Goal: Task Accomplishment & Management: Complete application form

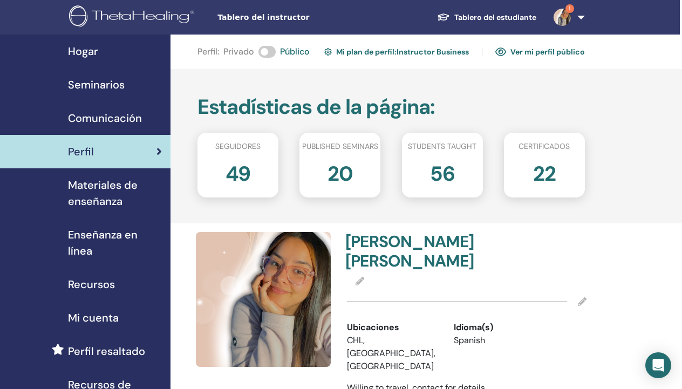
scroll to position [0, 2]
click at [101, 87] on span "Seminarios" at bounding box center [96, 85] width 57 height 16
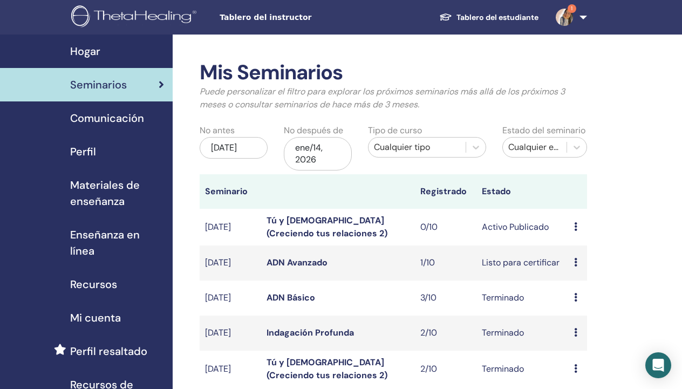
click at [575, 259] on icon at bounding box center [575, 262] width 3 height 9
click at [574, 304] on link "asistentes" at bounding box center [582, 300] width 41 height 11
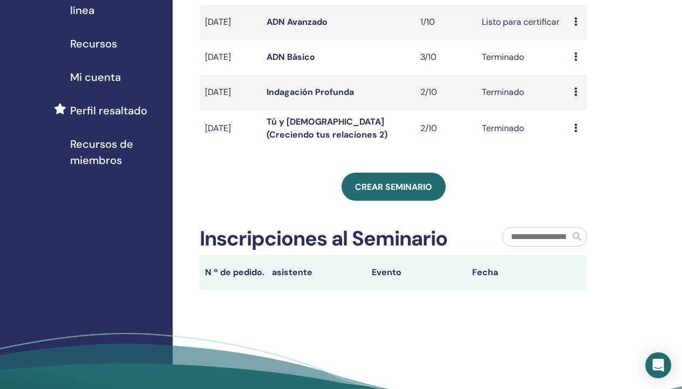
scroll to position [193, 0]
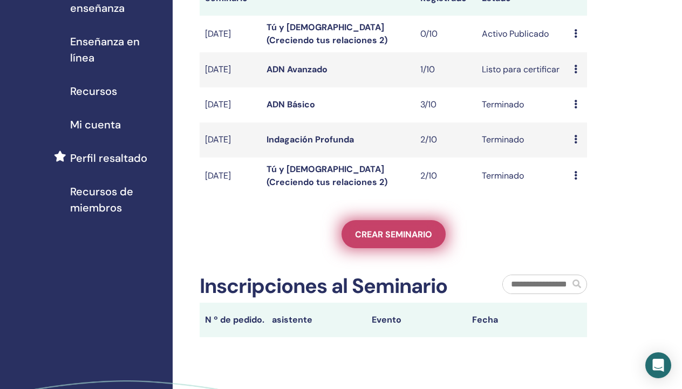
click at [387, 236] on span "Crear seminario" at bounding box center [393, 234] width 77 height 11
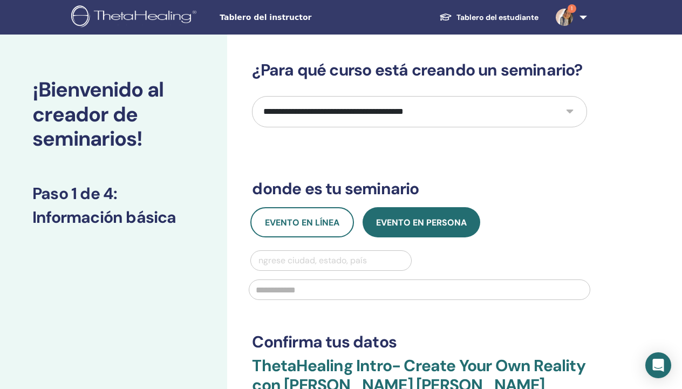
select select "*"
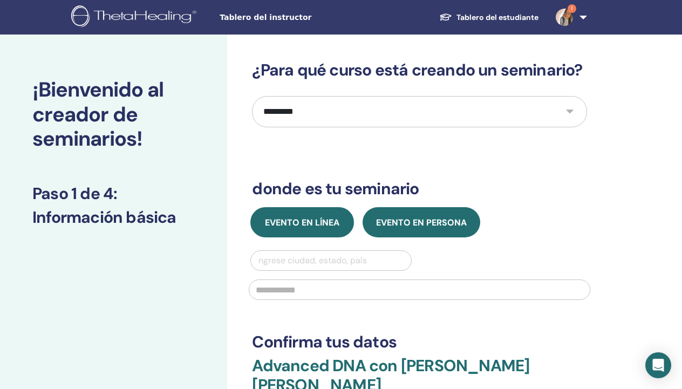
click at [311, 218] on span "Evento en línea" at bounding box center [302, 222] width 74 height 11
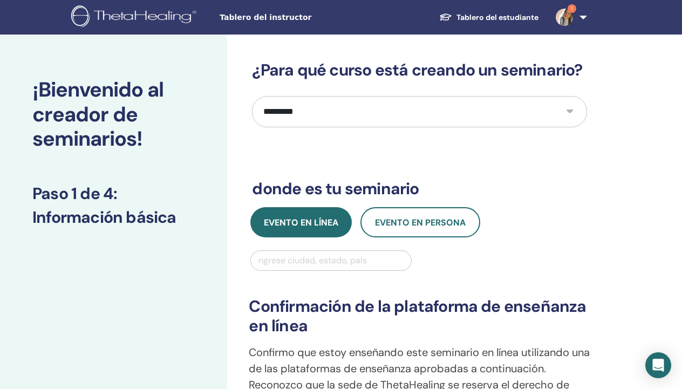
click at [306, 260] on div "Ingrese ciudad, estado, país" at bounding box center [330, 260] width 149 height 13
type input "********"
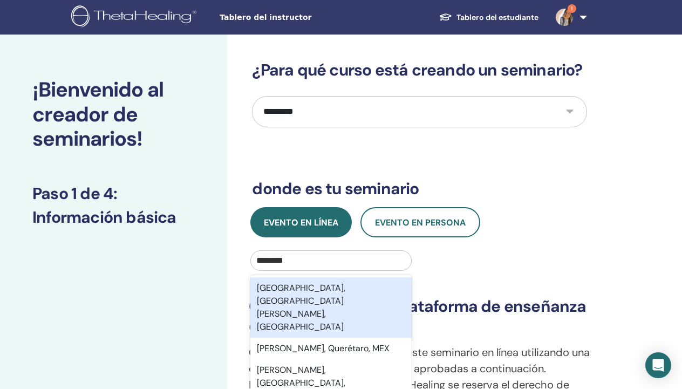
click at [314, 295] on div "Santiago, Metropolitana de Santiago, CHL" at bounding box center [330, 307] width 161 height 60
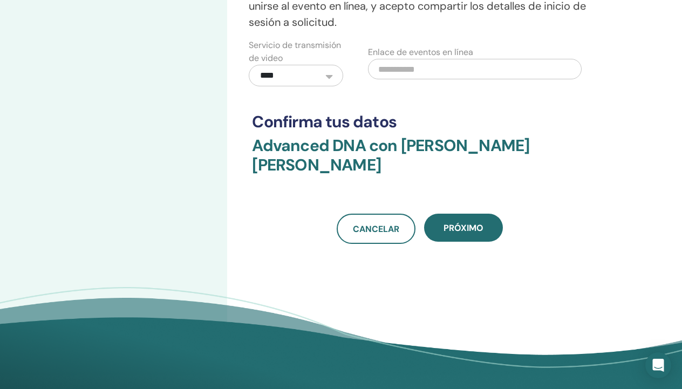
scroll to position [399, 0]
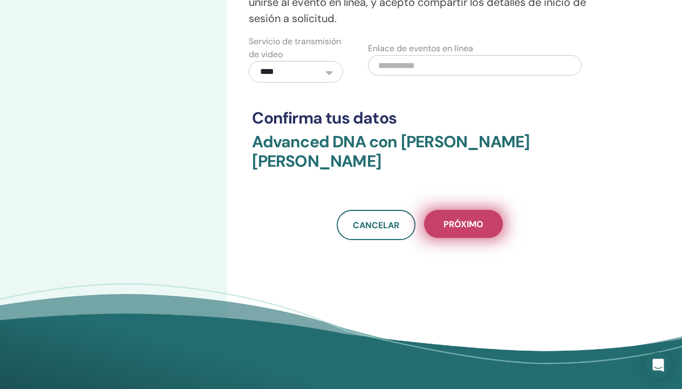
click at [462, 225] on span "próximo" at bounding box center [464, 224] width 40 height 11
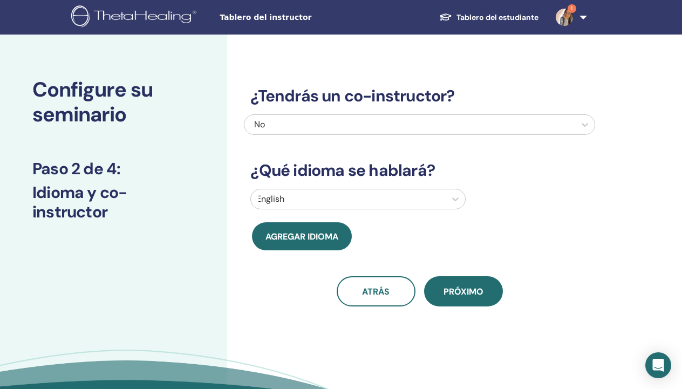
scroll to position [0, 0]
click at [419, 197] on div at bounding box center [348, 199] width 184 height 15
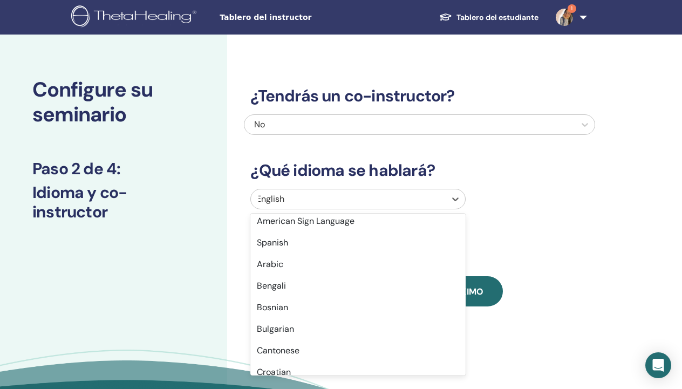
scroll to position [143, 0]
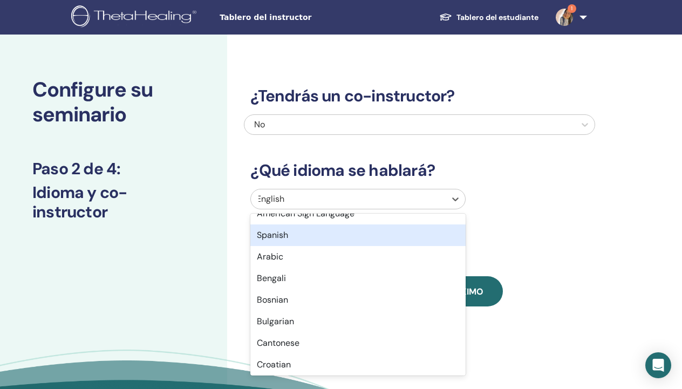
click at [310, 239] on div "Spanish" at bounding box center [357, 236] width 215 height 22
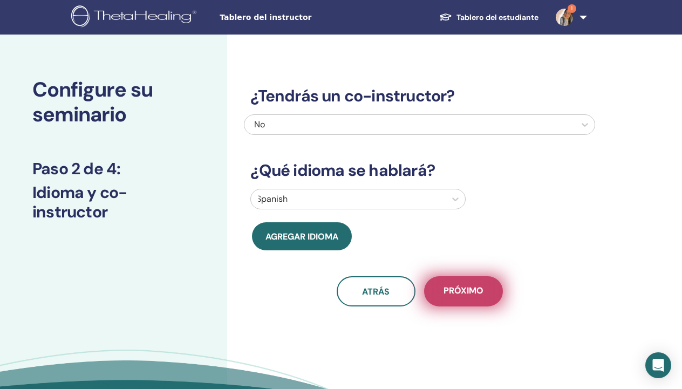
click at [463, 296] on button "próximo" at bounding box center [463, 291] width 79 height 30
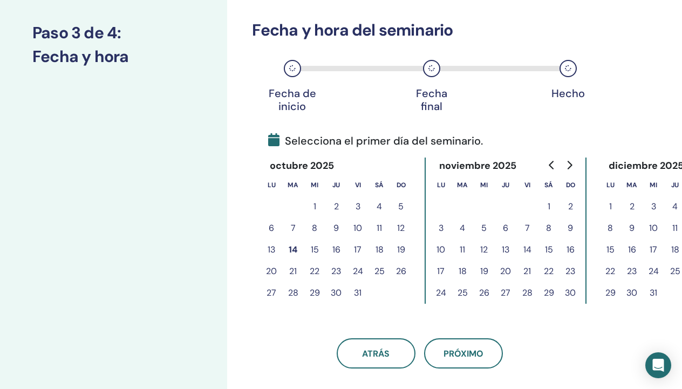
scroll to position [146, 0]
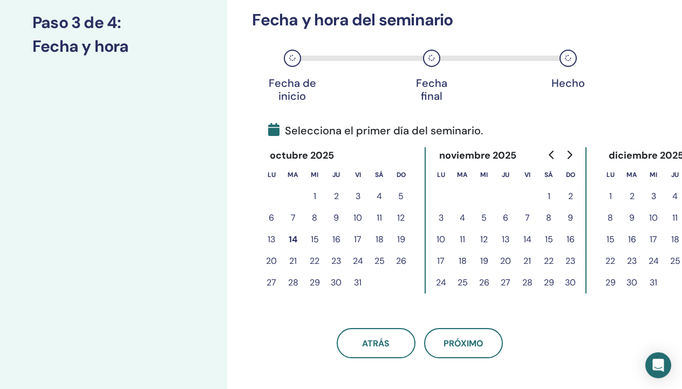
click at [360, 241] on button "17" at bounding box center [358, 240] width 22 height 22
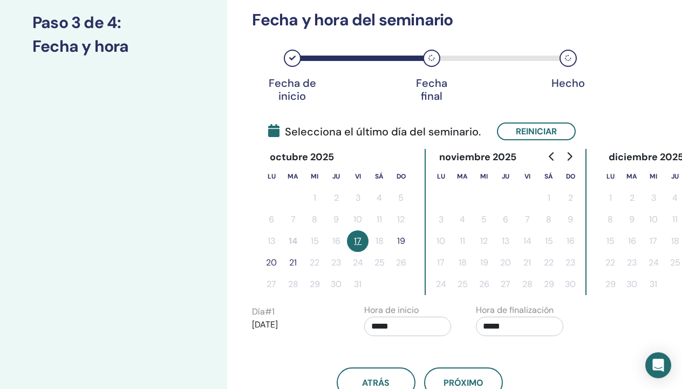
click at [401, 242] on button "19" at bounding box center [401, 242] width 22 height 22
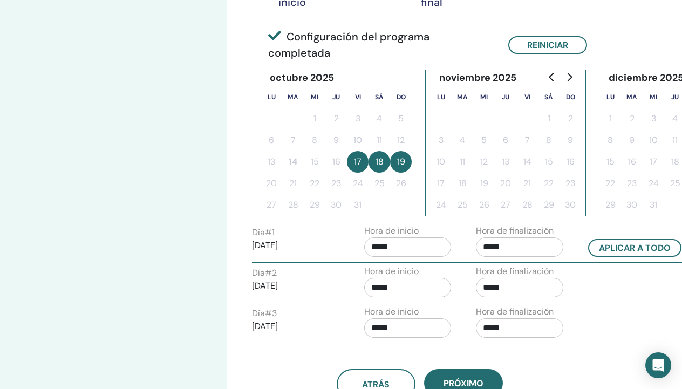
scroll to position [247, 0]
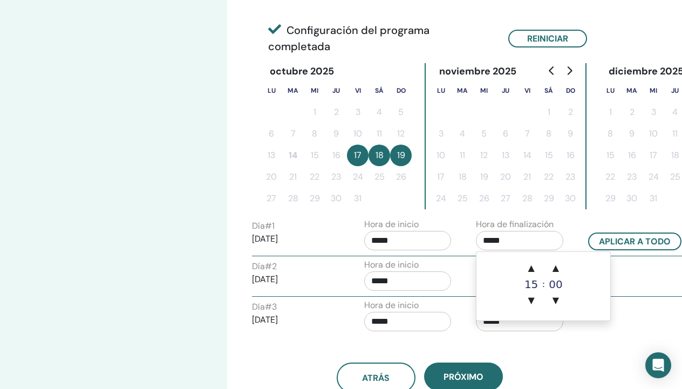
click at [513, 246] on input "*****" at bounding box center [519, 240] width 87 height 19
click at [534, 268] on span "▲" at bounding box center [532, 268] width 22 height 22
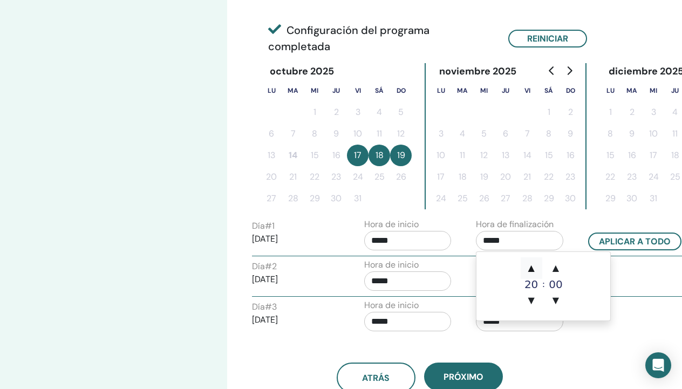
click at [534, 268] on span "▲" at bounding box center [532, 268] width 22 height 22
type input "*****"
click at [531, 345] on div "atrás próximo" at bounding box center [419, 365] width 351 height 56
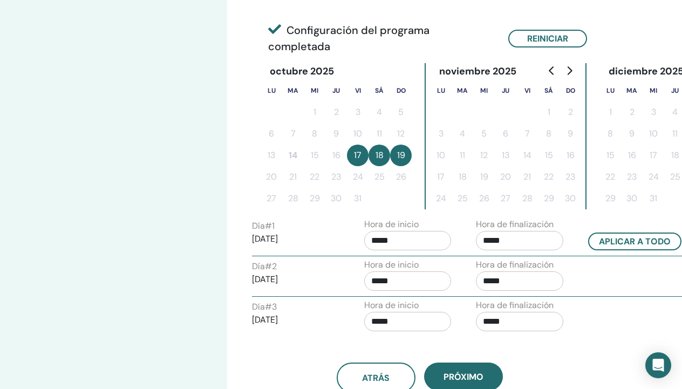
click at [542, 283] on input "*****" at bounding box center [519, 281] width 87 height 19
click at [530, 309] on span "▲" at bounding box center [532, 309] width 22 height 22
type input "*****"
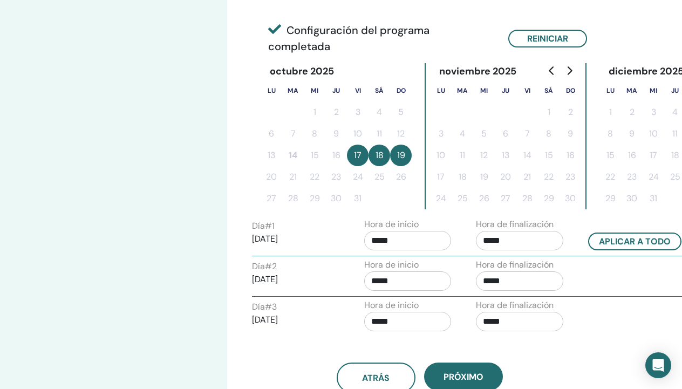
click at [531, 376] on div "atrás próximo" at bounding box center [419, 378] width 351 height 30
click at [519, 324] on input "*****" at bounding box center [519, 321] width 87 height 19
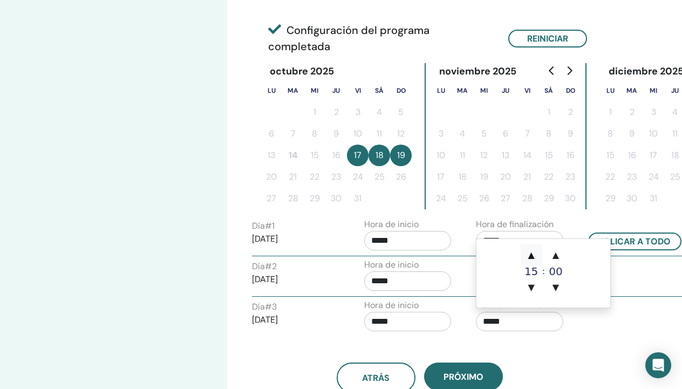
click at [536, 257] on span "▲" at bounding box center [532, 256] width 22 height 22
type input "*****"
click at [516, 365] on div "atrás próximo" at bounding box center [419, 378] width 351 height 30
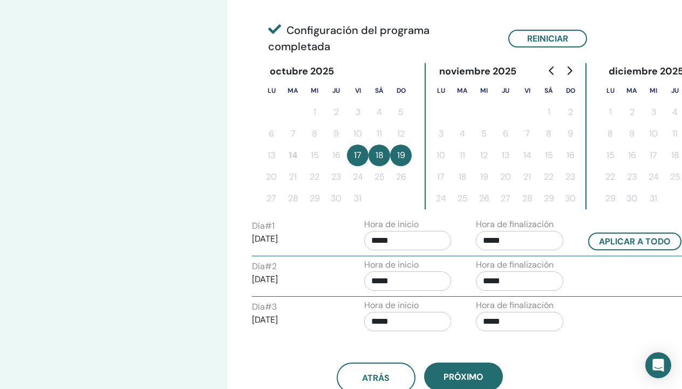
click at [417, 242] on input "*****" at bounding box center [407, 240] width 87 height 19
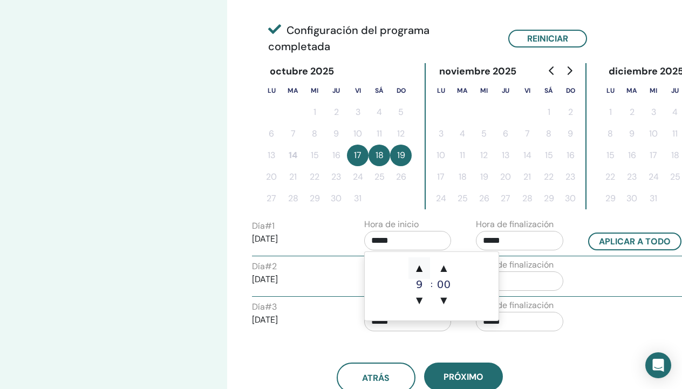
click at [423, 268] on span "▲" at bounding box center [420, 268] width 22 height 22
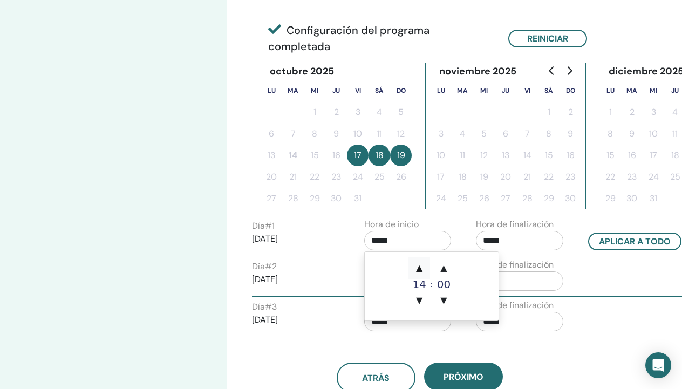
click at [423, 268] on span "▲" at bounding box center [420, 268] width 22 height 22
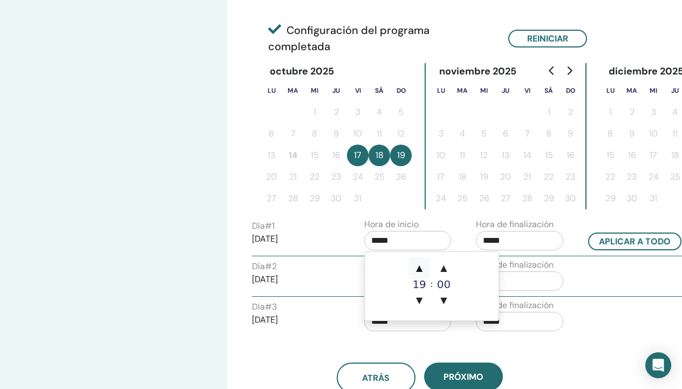
click at [423, 268] on span "▲" at bounding box center [420, 268] width 22 height 22
type input "*****"
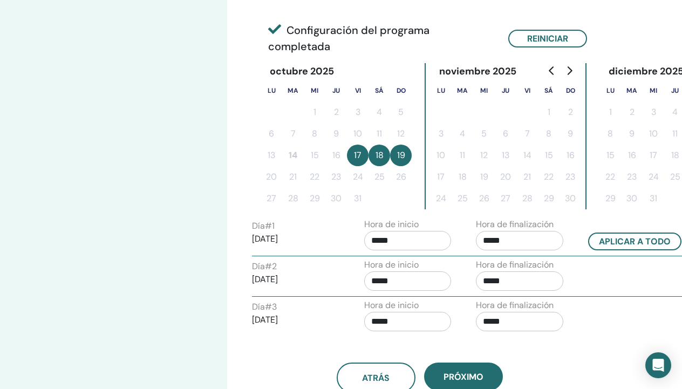
click at [575, 365] on div "atrás próximo" at bounding box center [419, 378] width 351 height 30
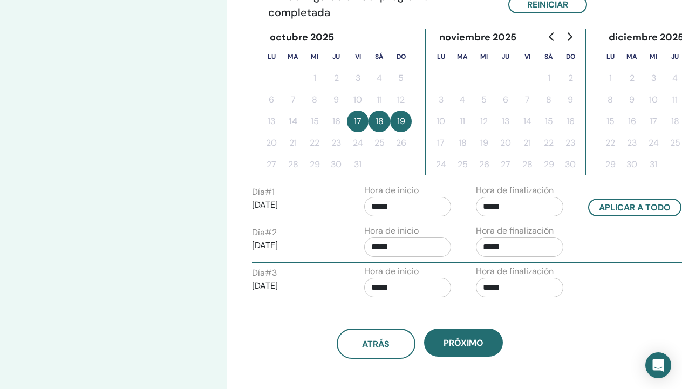
scroll to position [286, 0]
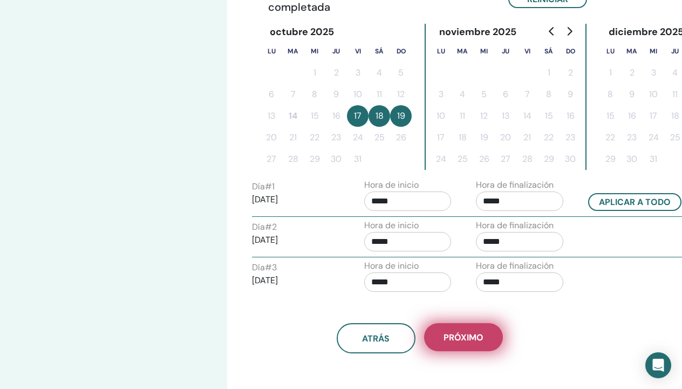
click at [469, 338] on span "próximo" at bounding box center [464, 337] width 40 height 11
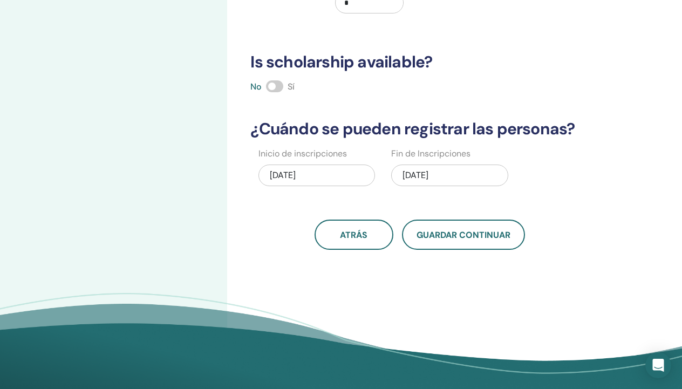
click at [347, 173] on div "10/14/2025" at bounding box center [317, 176] width 117 height 22
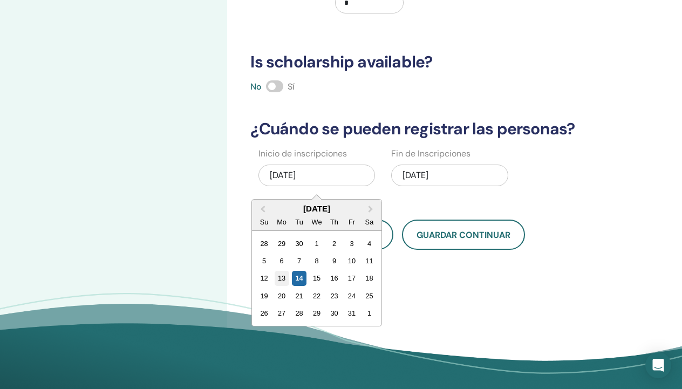
click at [283, 279] on div "13" at bounding box center [282, 278] width 15 height 15
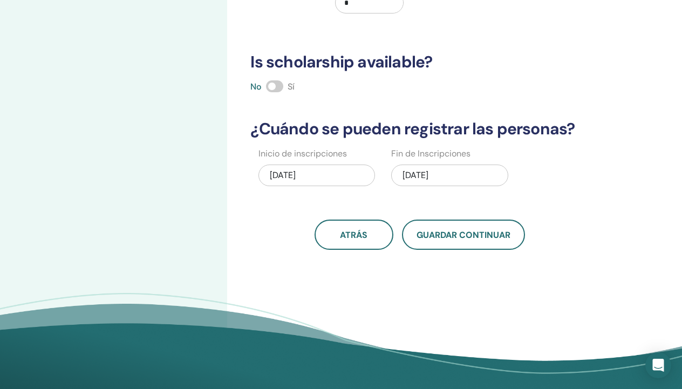
click at [457, 175] on div "10/19/2025" at bounding box center [449, 176] width 117 height 22
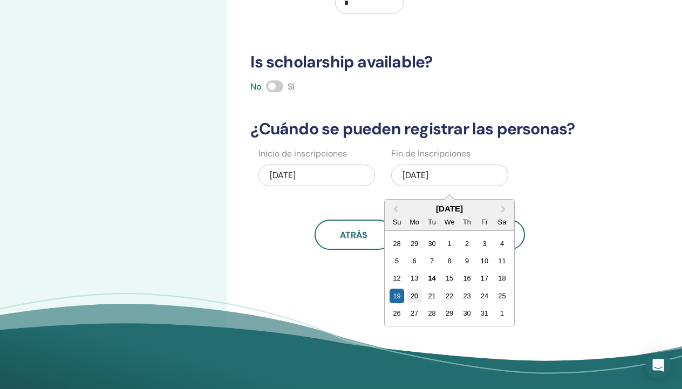
click at [415, 297] on div "20" at bounding box center [415, 296] width 15 height 15
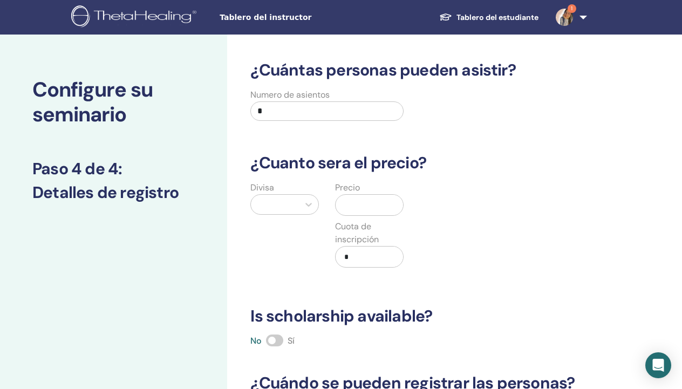
scroll to position [0, 0]
click at [311, 115] on input "*" at bounding box center [326, 110] width 153 height 19
type input "**"
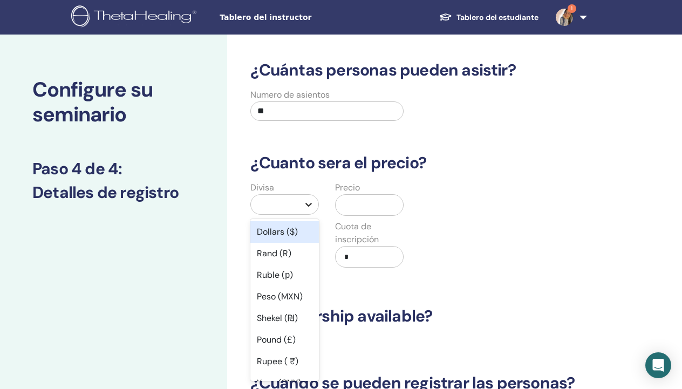
click at [313, 205] on icon at bounding box center [308, 204] width 11 height 11
click at [293, 236] on div "Dollars ($)" at bounding box center [284, 232] width 69 height 22
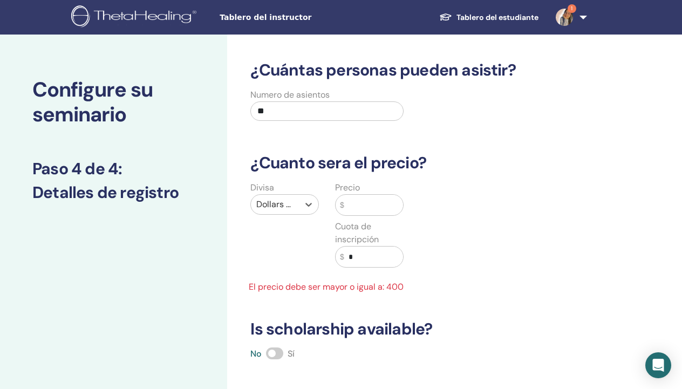
click at [364, 207] on input "text" at bounding box center [373, 205] width 59 height 21
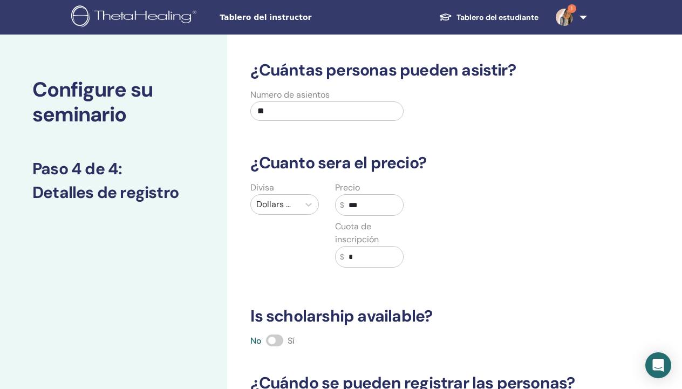
type input "***"
click at [365, 261] on input "*" at bounding box center [373, 257] width 59 height 21
type input "*"
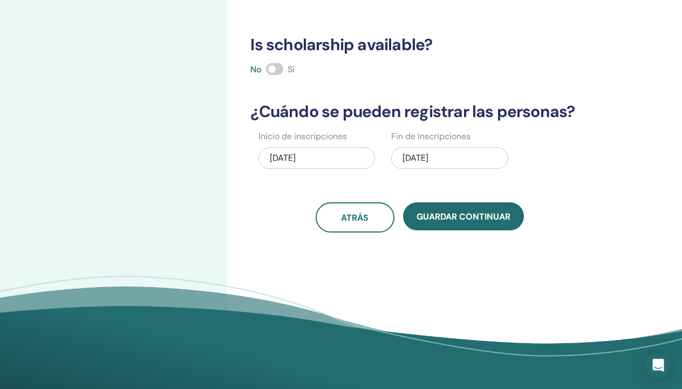
scroll to position [272, 0]
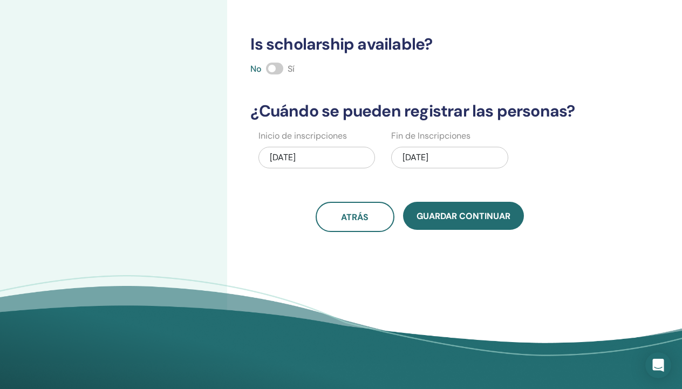
type input "***"
click at [281, 71] on span at bounding box center [274, 69] width 17 height 12
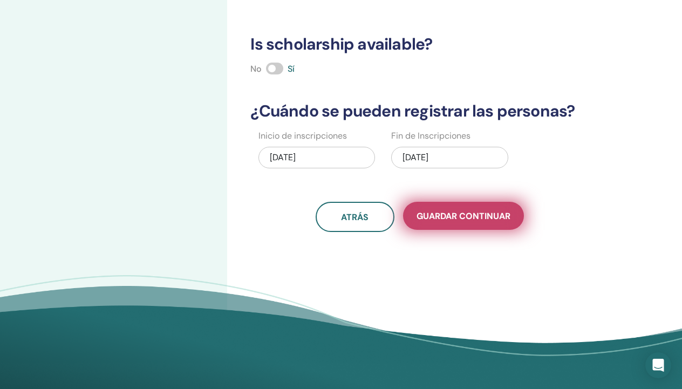
click at [465, 213] on span "Guardar Continuar" at bounding box center [464, 216] width 94 height 11
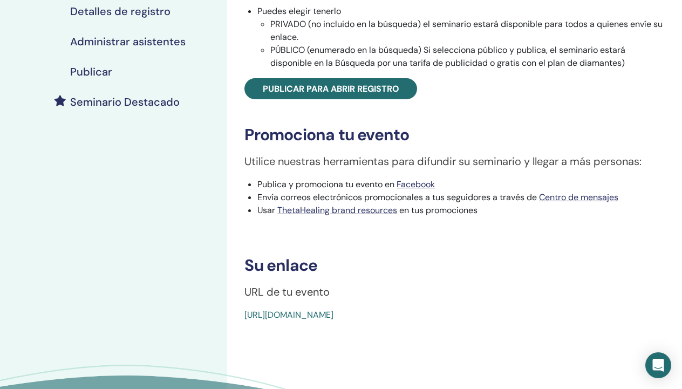
scroll to position [229, 0]
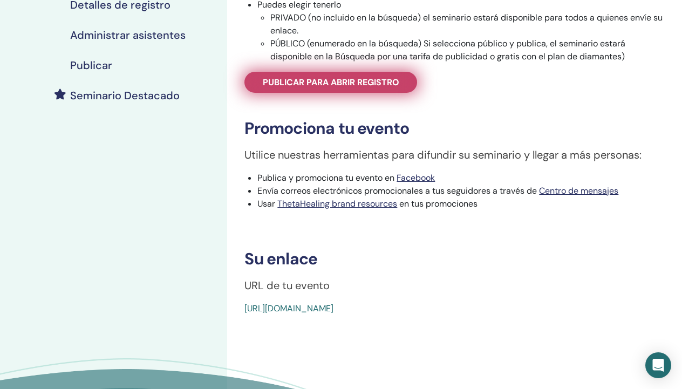
click at [321, 82] on span "Publicar para abrir registro" at bounding box center [331, 82] width 137 height 11
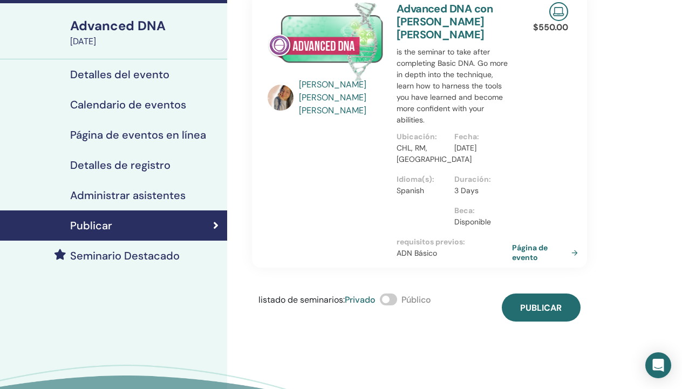
scroll to position [71, 0]
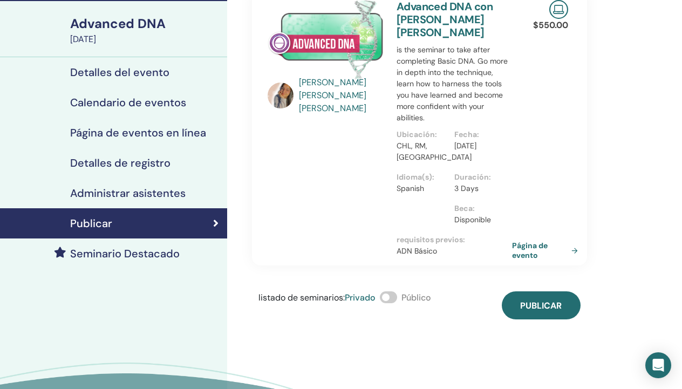
click at [397, 295] on span at bounding box center [388, 298] width 17 height 12
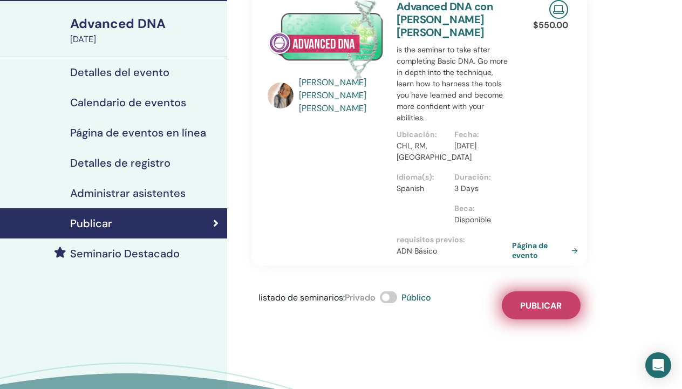
click at [528, 311] on span "Publicar" at bounding box center [541, 305] width 42 height 11
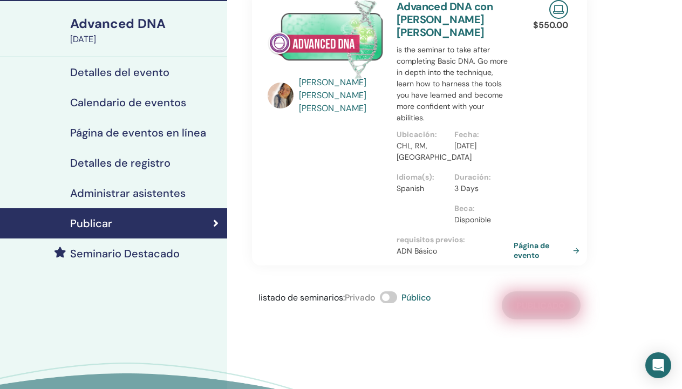
click at [530, 253] on link "Página de evento" at bounding box center [549, 250] width 70 height 19
